Goal: Task Accomplishment & Management: Use online tool/utility

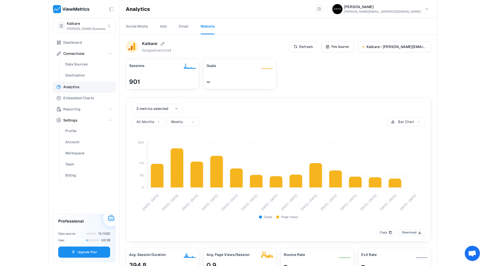
click at [30, 82] on div "Toggle Sidebar Kalkare [PERSON_NAME] Business Dashboard Connections Data Source…" at bounding box center [243, 133] width 486 height 266
click at [77, 65] on span "Data Sources" at bounding box center [76, 64] width 23 height 6
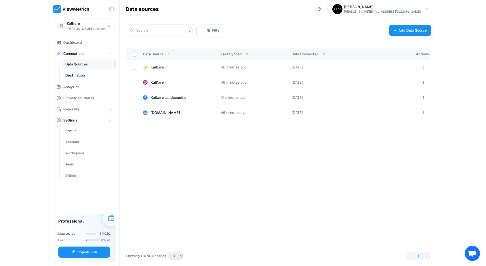
click at [79, 76] on span "Destination" at bounding box center [74, 75] width 19 height 6
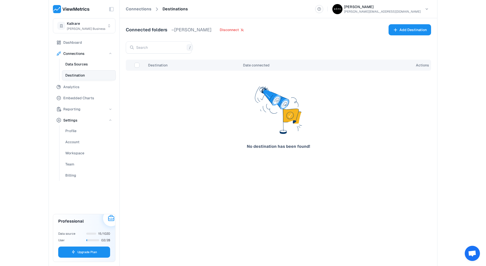
click at [77, 64] on span "Data Sources" at bounding box center [76, 64] width 23 height 6
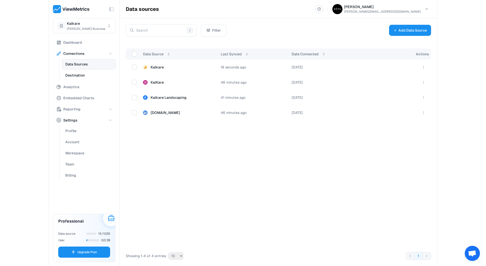
click at [77, 72] on button "Destination" at bounding box center [89, 75] width 54 height 10
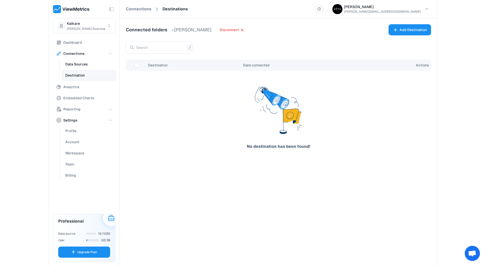
click at [77, 65] on span "Data Sources" at bounding box center [76, 64] width 23 height 6
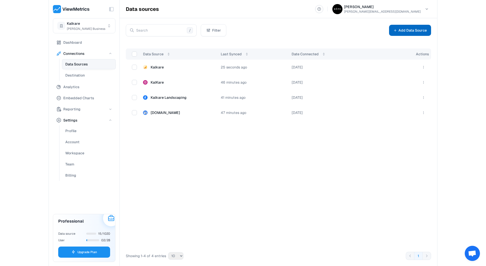
click at [407, 30] on button "Add Data Source" at bounding box center [410, 30] width 42 height 11
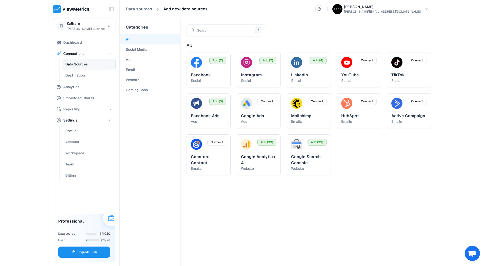
click at [19, 157] on div "Toggle Sidebar Kalkare [PERSON_NAME] Business Dashboard Connections Data Source…" at bounding box center [243, 133] width 486 height 266
click at [77, 73] on span "Destination" at bounding box center [74, 75] width 19 height 6
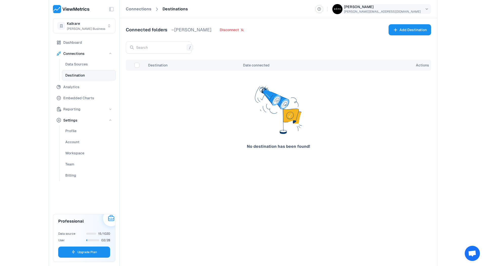
click at [417, 10] on html "Toggle Sidebar Kalkare [PERSON_NAME] Business Dashboard Connections Data Source…" at bounding box center [243, 133] width 486 height 266
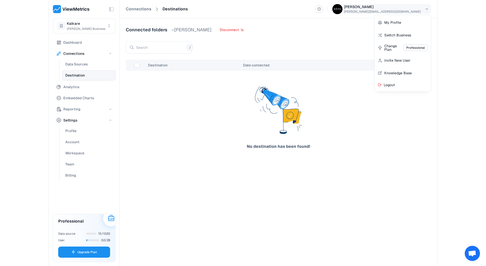
click at [417, 10] on html "Toggle Sidebar Kalkare [PERSON_NAME] Business Dashboard Connections Data Source…" at bounding box center [243, 133] width 486 height 266
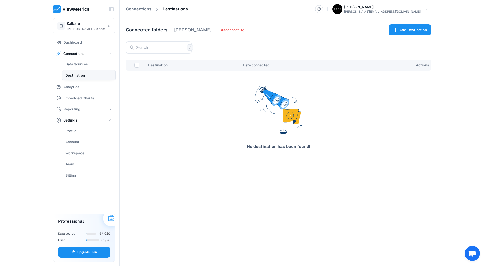
click at [33, 101] on div "Toggle Sidebar Kalkare [PERSON_NAME] Business Dashboard Connections Data Source…" at bounding box center [243, 133] width 486 height 266
click at [74, 85] on span "Analytics" at bounding box center [71, 87] width 16 height 6
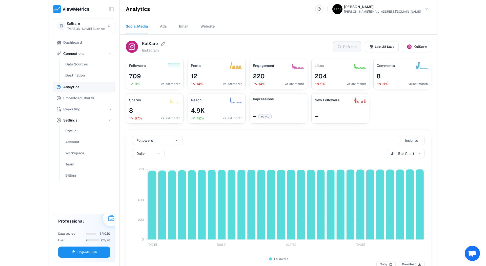
click at [35, 77] on div "Toggle Sidebar Kalkare [PERSON_NAME] Business Dashboard Connections Data Source…" at bounding box center [243, 133] width 486 height 266
